Goal: Task Accomplishment & Management: Manage account settings

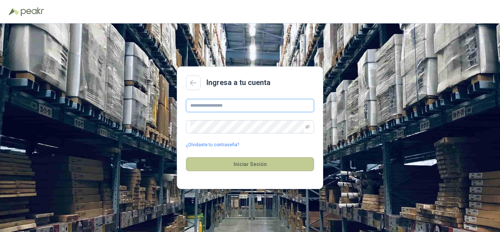
type input "**********"
click at [251, 161] on button "Iniciar Sesión" at bounding box center [250, 164] width 128 height 14
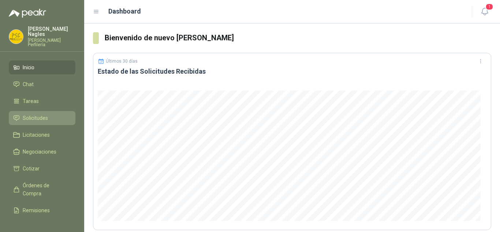
click at [30, 114] on span "Solicitudes" at bounding box center [35, 118] width 25 height 8
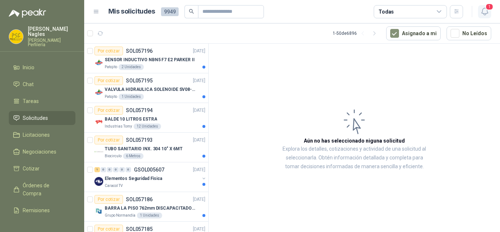
click at [489, 7] on span "1" at bounding box center [489, 6] width 8 height 7
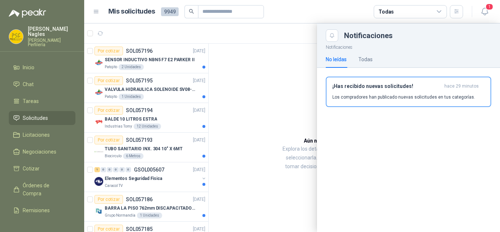
drag, startPoint x: 293, startPoint y: 79, endPoint x: 237, endPoint y: 79, distance: 56.4
click at [293, 79] on div at bounding box center [292, 127] width 416 height 208
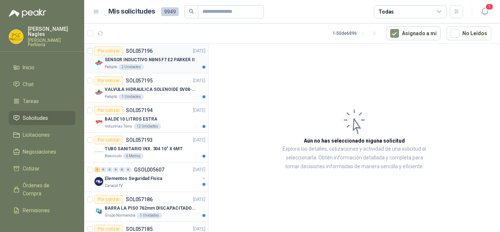
click at [165, 65] on div "Patojito 2 Unidades" at bounding box center [155, 67] width 101 height 6
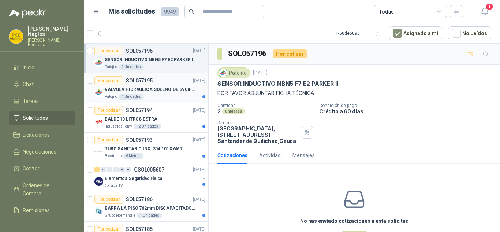
click at [151, 87] on p "VALVULA HIDRAULICA SOLENOIDE SV08-20" at bounding box center [150, 89] width 91 height 7
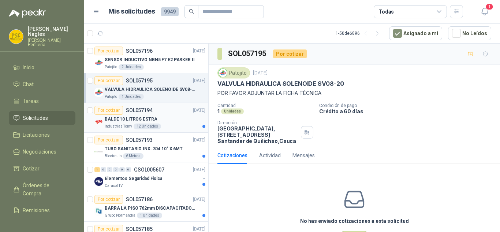
click at [171, 113] on div "Por cotizar SOL057194 [DATE]" at bounding box center [149, 110] width 111 height 9
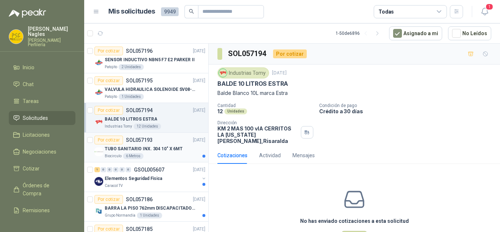
click at [178, 148] on div "TUBO SANITARIO INX. 304 10" X 6MT" at bounding box center [155, 148] width 101 height 9
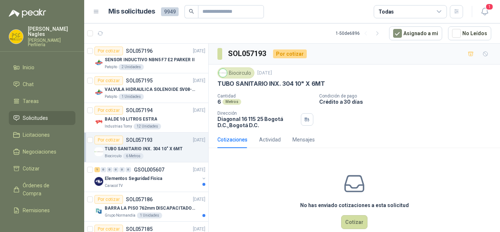
scroll to position [37, 0]
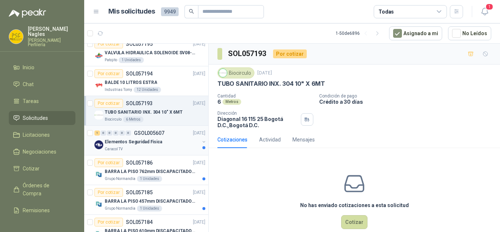
click at [167, 142] on div "Elementos Seguridad Fisica" at bounding box center [152, 141] width 95 height 9
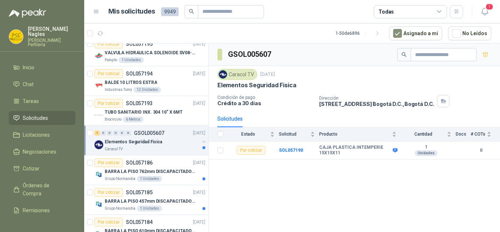
scroll to position [73, 0]
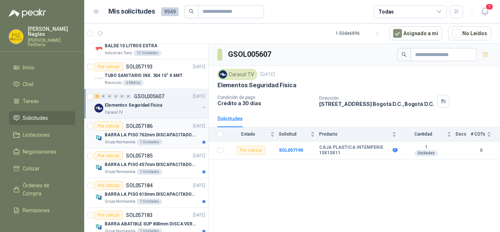
click at [164, 132] on p "BARRA LA PISO 762mm DISCAPACITADOS SOCO" at bounding box center [150, 134] width 91 height 7
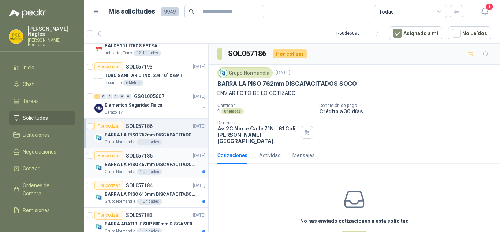
click at [169, 167] on p "BARRA LA PISO 457mm DISCAPACITADOS SOCO" at bounding box center [150, 164] width 91 height 7
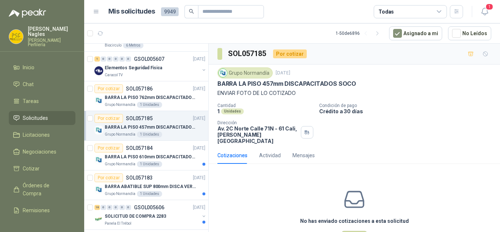
scroll to position [146, 0]
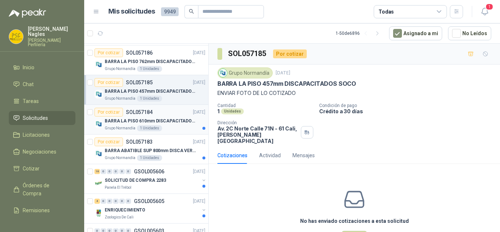
click at [168, 124] on p "BARRA LA PISO 610mm DISCAPACITADOS SOCO" at bounding box center [150, 120] width 91 height 7
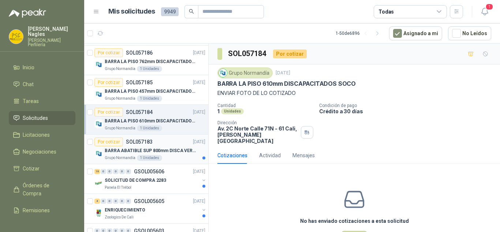
click at [169, 145] on div "Por cotizar SOL057183 [DATE]" at bounding box center [149, 141] width 111 height 9
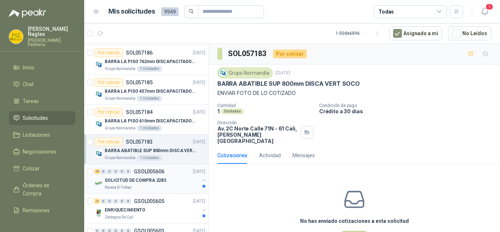
click at [168, 173] on div "16 0 0 0 0 0 GSOL005606 [DATE]" at bounding box center [150, 171] width 112 height 9
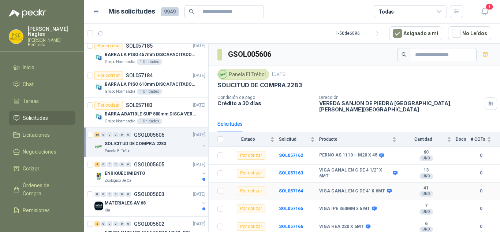
scroll to position [73, 0]
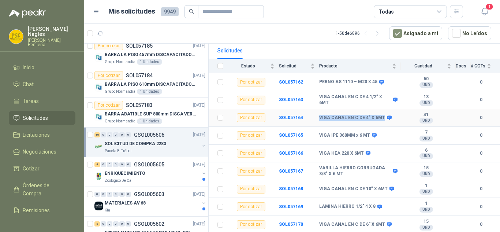
drag, startPoint x: 317, startPoint y: 112, endPoint x: 379, endPoint y: 114, distance: 62.2
click at [379, 114] on tr "Por cotizar SOL057164 VIGA CANAL EN C DE 4" X 6MT 41 UND  0" at bounding box center [354, 118] width 291 height 18
copy tr "VIGA CANAL EN C DE 4" X 6M"
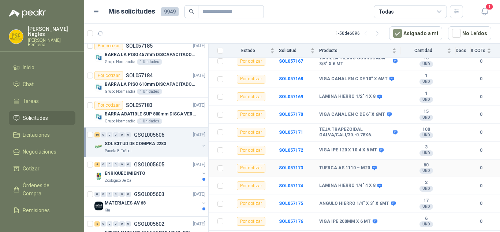
scroll to position [192, 0]
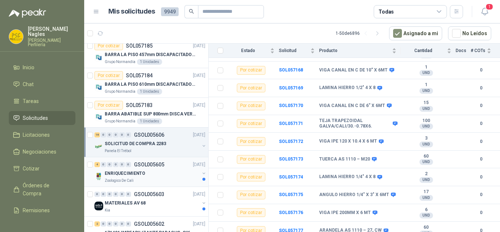
click at [139, 168] on div "4 0 0 0 0 0 GSOL005605 [DATE]" at bounding box center [150, 164] width 112 height 9
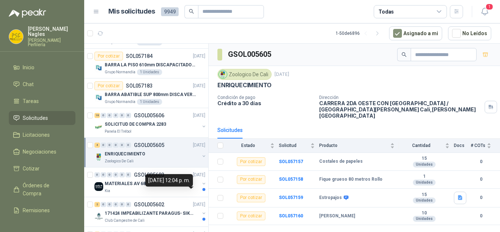
scroll to position [220, 0]
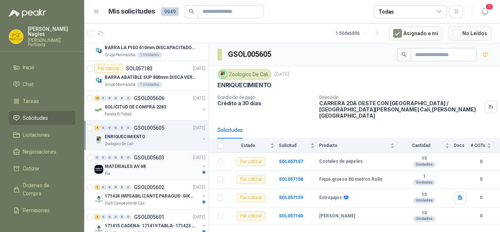
click at [153, 161] on div "0 0 0 0 0 0 GSOL005603 [DATE]" at bounding box center [150, 157] width 112 height 9
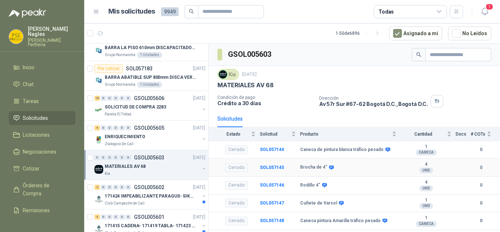
scroll to position [13, 0]
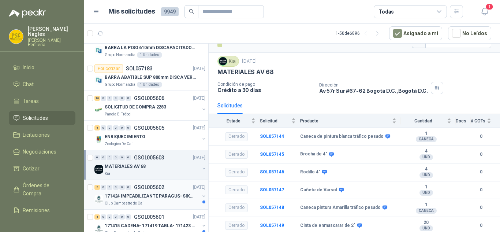
click at [142, 190] on div "2 0 0 0 0 0 GSOL005602 [DATE]" at bounding box center [150, 187] width 112 height 9
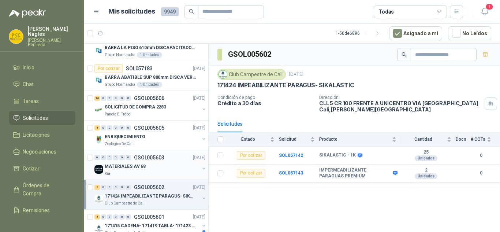
click at [146, 173] on div "Kia" at bounding box center [152, 174] width 95 height 6
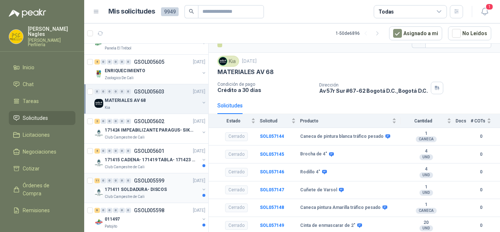
scroll to position [293, 0]
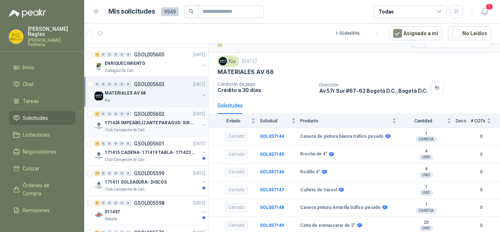
click at [170, 122] on p "171424 IMPEABILIZANTE PARAGUS- SIKALASTIC" at bounding box center [150, 122] width 91 height 7
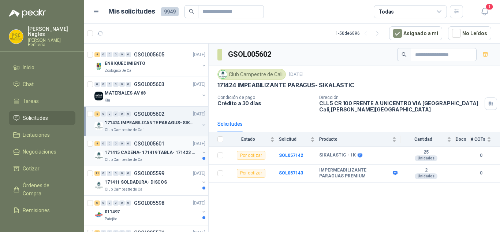
click at [157, 147] on div "4 0 0 0 0 0 GSOL005601 [DATE]" at bounding box center [150, 143] width 112 height 9
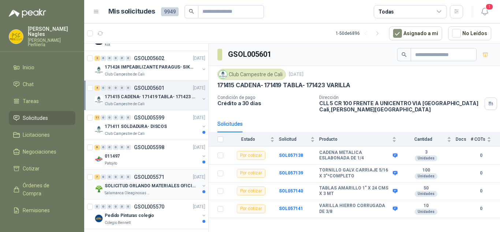
scroll to position [366, 0]
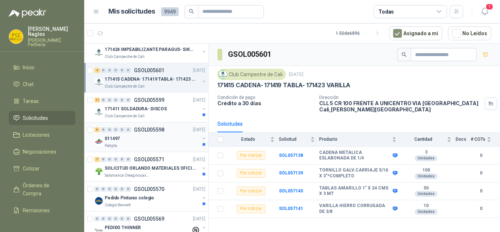
click at [142, 131] on p "GSOL005598" at bounding box center [149, 129] width 30 height 5
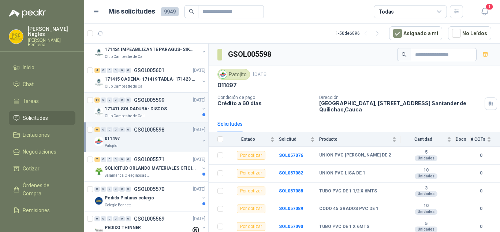
click at [166, 107] on div "171411 SOLDADURA- DISCOS" at bounding box center [152, 108] width 95 height 9
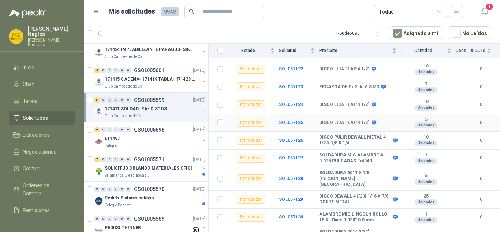
scroll to position [108, 0]
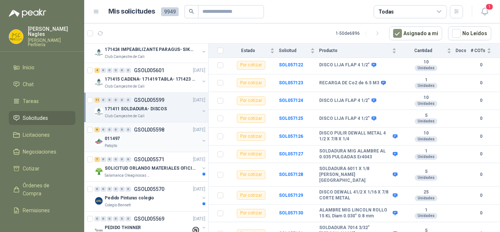
click at [156, 138] on div "011497" at bounding box center [152, 138] width 95 height 9
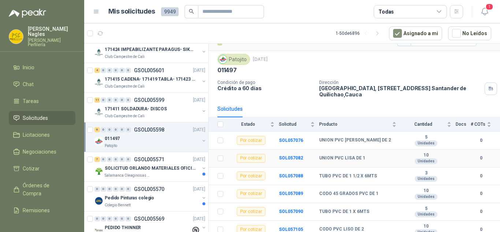
scroll to position [19, 0]
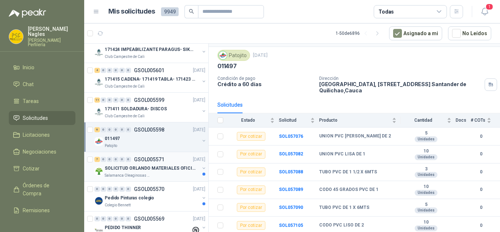
click at [164, 164] on div "SOLICITUD ORLANDO MATERIALES OFICINA - CALI" at bounding box center [152, 168] width 95 height 9
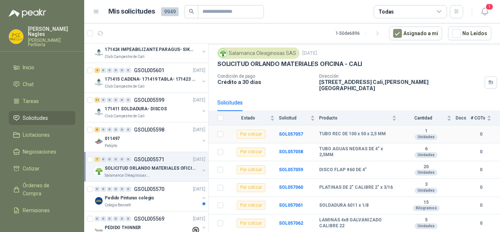
scroll to position [31, 0]
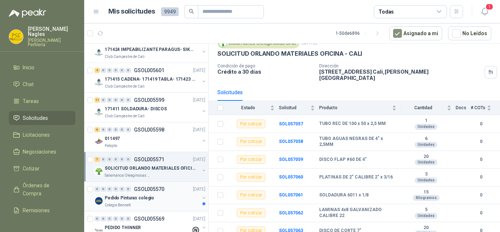
click at [156, 194] on div "Pedido Pinturas colegio" at bounding box center [152, 197] width 95 height 9
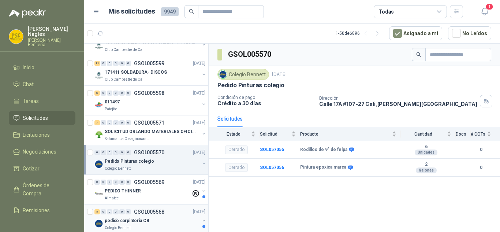
scroll to position [439, 0]
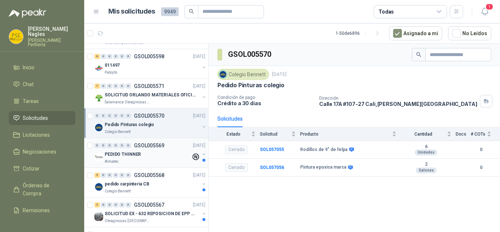
click at [150, 159] on div "Almatec" at bounding box center [148, 161] width 86 height 6
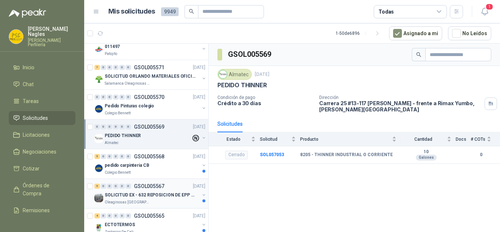
scroll to position [476, 0]
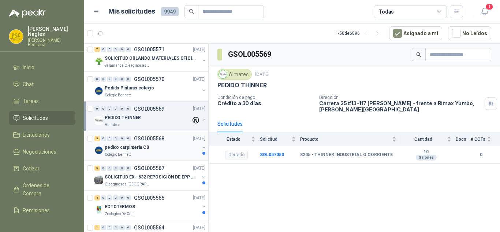
click at [153, 146] on div "pedido carpinteria CB" at bounding box center [152, 147] width 95 height 9
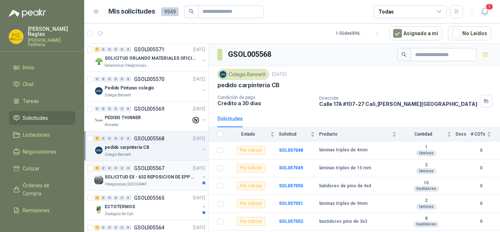
click at [139, 183] on p "Oleaginosas [GEOGRAPHIC_DATA][PERSON_NAME]" at bounding box center [128, 184] width 46 height 6
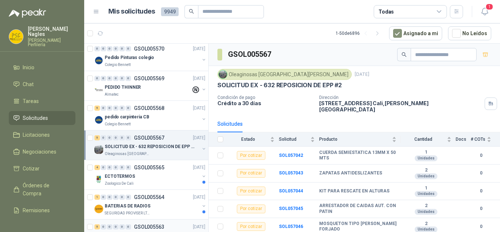
scroll to position [549, 0]
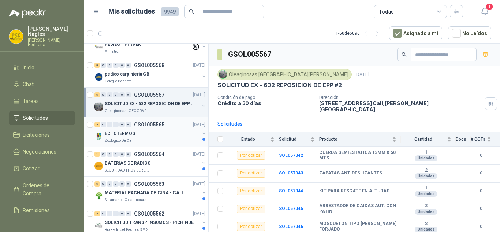
click at [152, 124] on p "GSOL005565" at bounding box center [149, 124] width 30 height 5
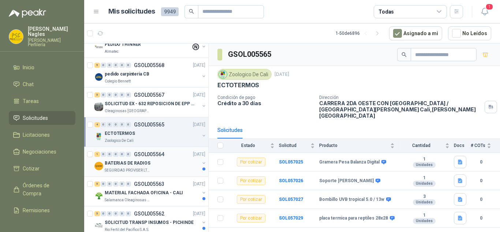
click at [166, 165] on div "BATERIAS DE RADIOS" at bounding box center [152, 162] width 95 height 9
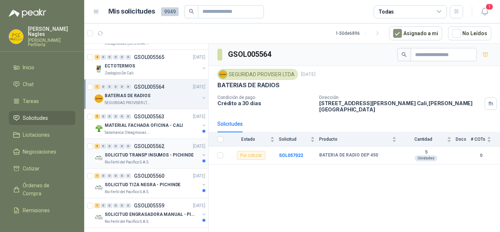
scroll to position [622, 0]
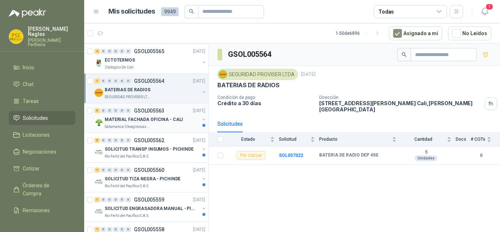
click at [154, 120] on p "MATERIAL FACHADA OFICINA - CALI" at bounding box center [144, 119] width 78 height 7
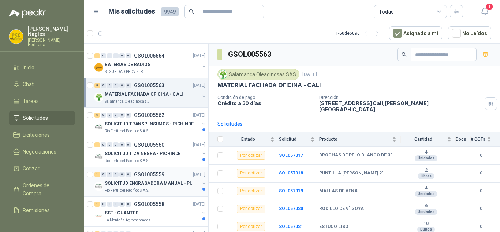
scroll to position [659, 0]
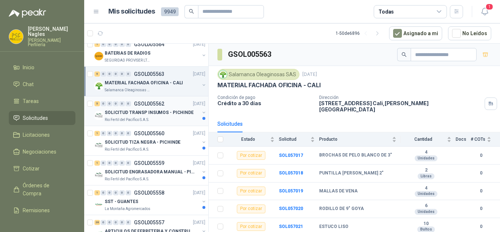
click at [169, 105] on div "5 0 0 0 0 0 GSOL005562 [DATE]" at bounding box center [150, 103] width 112 height 9
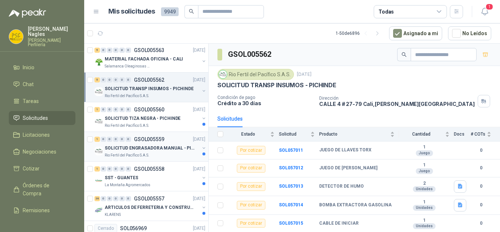
scroll to position [695, 0]
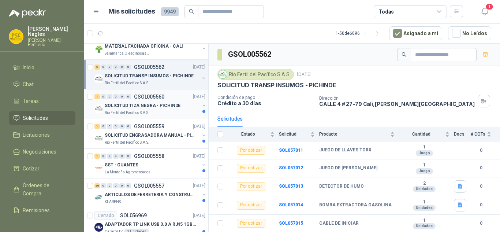
click at [166, 97] on div "1 0 0 0 0 0 GSOL005560 [DATE]" at bounding box center [150, 96] width 112 height 9
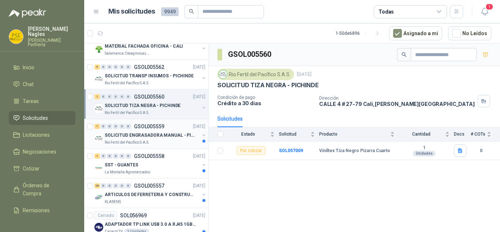
click at [157, 138] on p "SOLICITUD ENGRASADORA MANUAL - PICHINDE" at bounding box center [150, 135] width 91 height 7
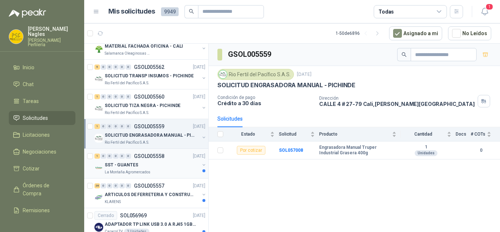
click at [166, 165] on div "SST - GUANTES" at bounding box center [152, 164] width 95 height 9
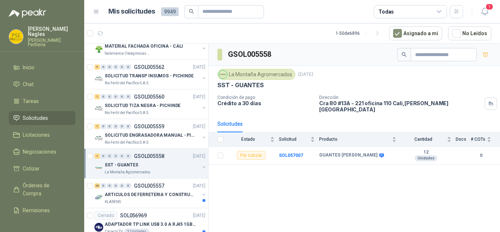
scroll to position [732, 0]
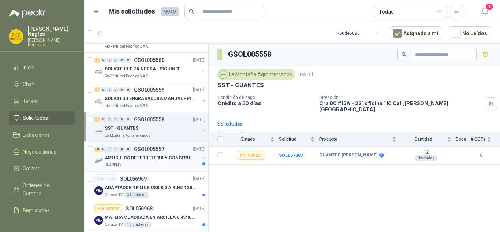
click at [168, 166] on div "KLARENS" at bounding box center [152, 165] width 95 height 6
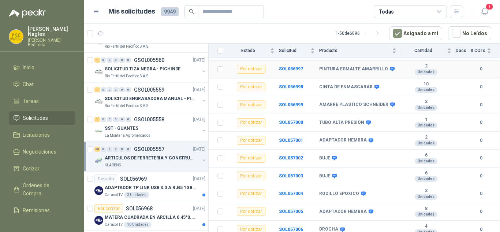
scroll to position [553, 0]
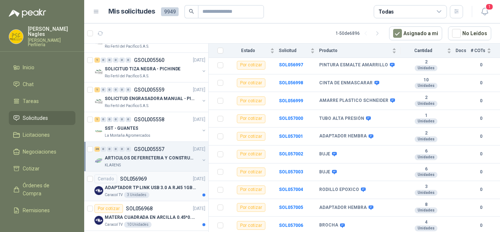
click at [161, 188] on p "ADAPTADOR TP LINK USB 3.0 A RJ45 1GB WINDOWS" at bounding box center [150, 187] width 91 height 7
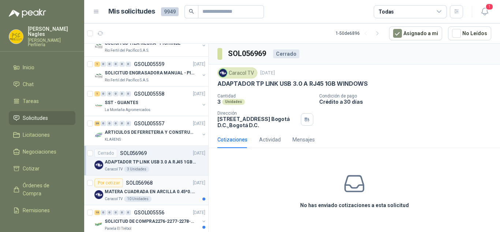
scroll to position [768, 0]
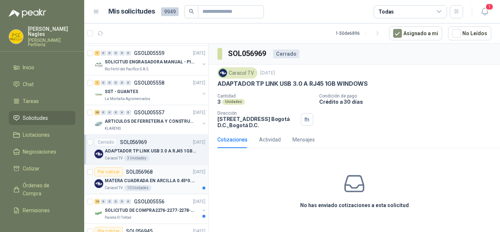
click at [164, 166] on article "Por cotizar SOL056968 [DATE] [PERSON_NAME] CUADRADA EN ARCILLA 0.45*0.45*0.40 C…" at bounding box center [146, 179] width 124 height 30
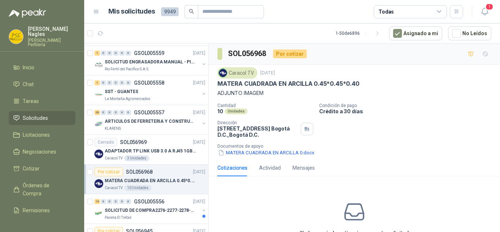
scroll to position [842, 0]
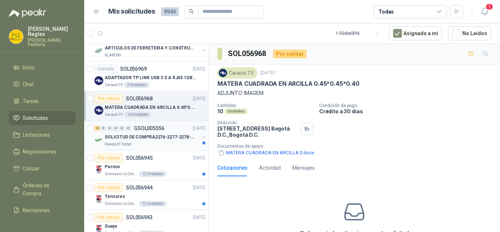
click at [164, 132] on div "16 0 0 0 0 0 GSOL005556 [DATE]" at bounding box center [150, 128] width 112 height 9
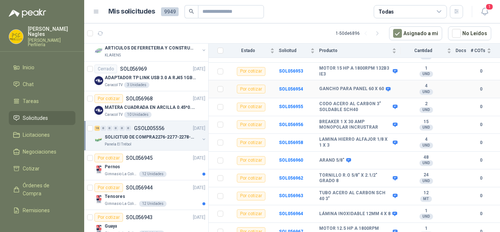
scroll to position [192, 0]
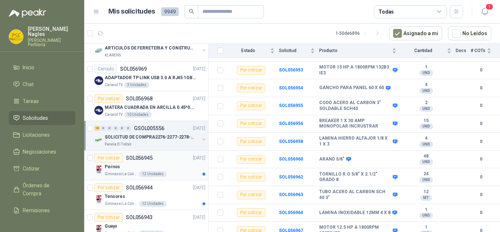
click at [166, 156] on div "Por cotizar SOL056945 [DATE]" at bounding box center [149, 157] width 111 height 9
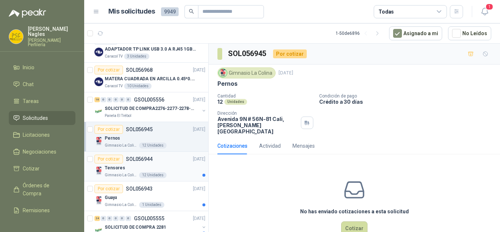
scroll to position [878, 0]
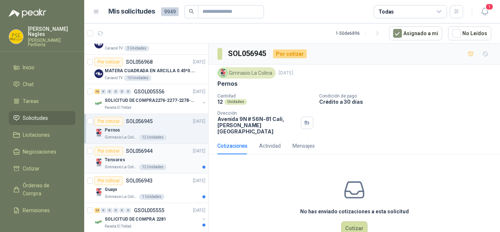
click at [174, 159] on div "Tensores" at bounding box center [155, 159] width 101 height 9
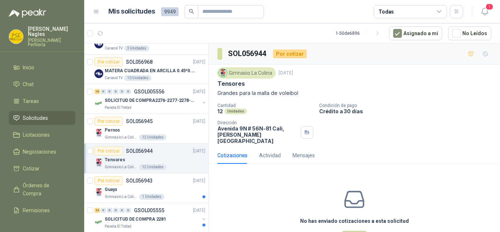
scroll to position [915, 0]
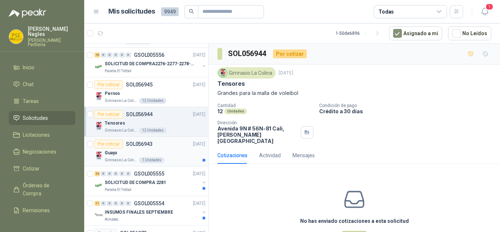
click at [168, 148] on div "Guaya" at bounding box center [155, 152] width 101 height 9
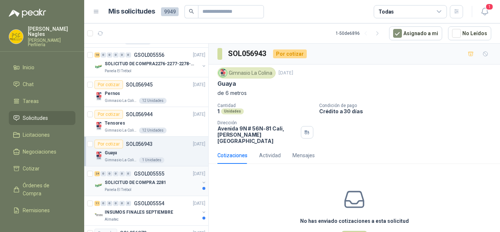
click at [177, 180] on div "SOLICITUD DE COMPRA 2281" at bounding box center [152, 182] width 95 height 9
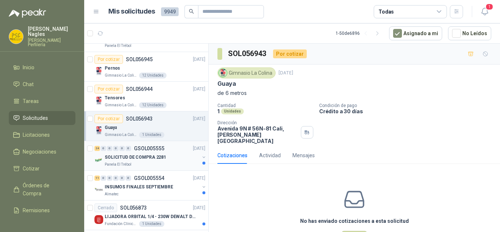
scroll to position [951, 0]
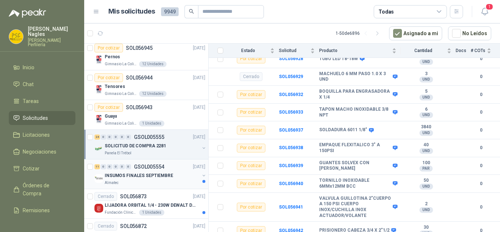
scroll to position [988, 0]
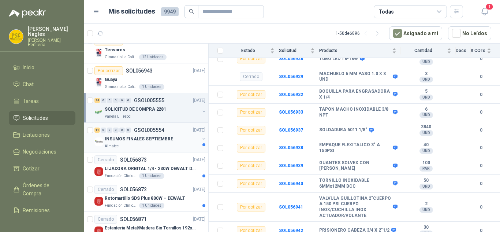
click at [157, 136] on p "INSUMOS FINALES SEPTIEMBRE" at bounding box center [139, 138] width 68 height 7
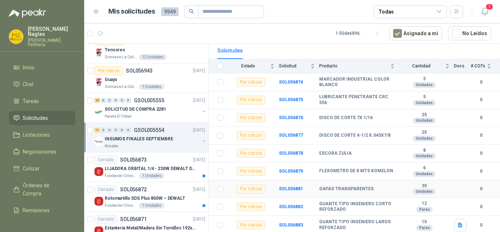
scroll to position [109, 0]
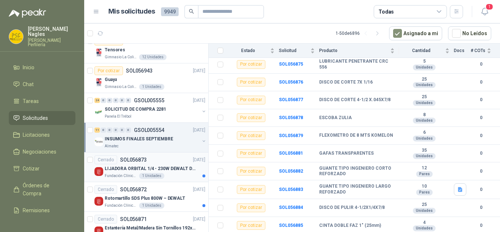
click at [166, 168] on p "LIJADORA ORBITAL 1/4 - 230W DEWALT DWE6411-B3" at bounding box center [150, 168] width 91 height 7
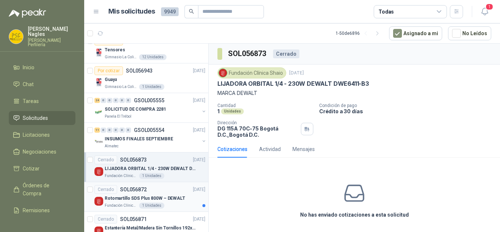
click at [179, 195] on p "Rotomartillo SDS Plus 800W – DEWALT" at bounding box center [145, 198] width 80 height 7
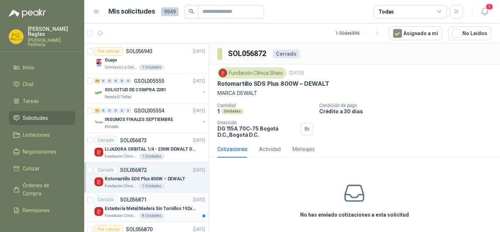
scroll to position [1025, 0]
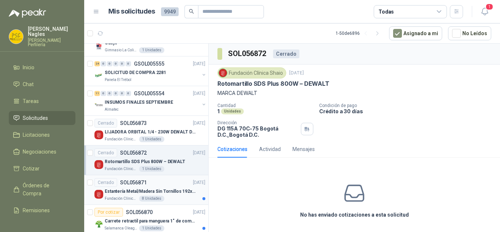
click at [160, 188] on p "Estantería Metal/Madera Sin Tornillos 192x100x50 cm 5 Niveles Gris" at bounding box center [150, 191] width 91 height 7
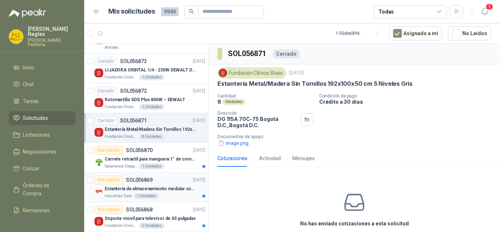
scroll to position [1098, 0]
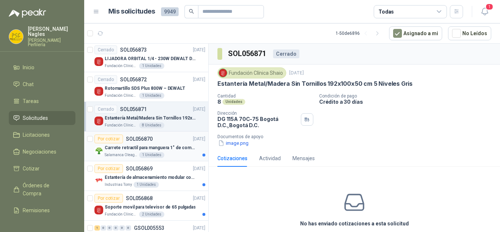
click at [172, 156] on div "Salamanca Oleaginosas SAS 1 Unidades" at bounding box center [155, 155] width 101 height 6
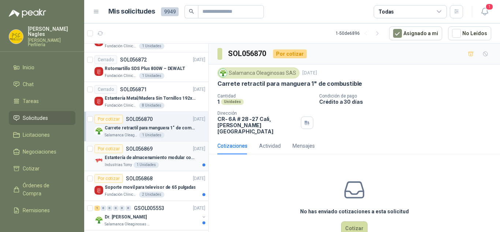
scroll to position [1134, 0]
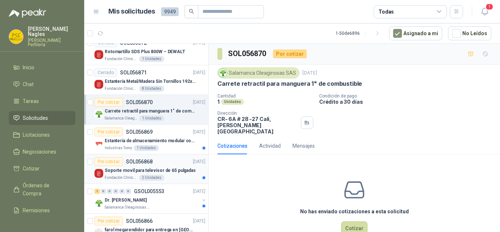
click at [172, 154] on article "Por cotizar SOL056868 [DATE] Soporte movil para televisor de 65 pulgadas Fundac…" at bounding box center [146, 169] width 124 height 30
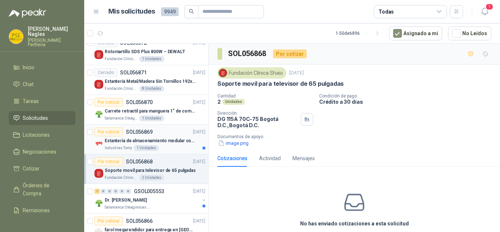
click at [174, 144] on p "Estantería de almacenamiento modular con organizadores abiertos" at bounding box center [150, 140] width 91 height 7
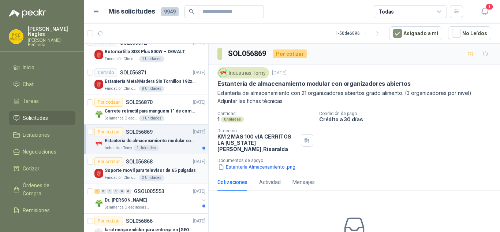
scroll to position [1171, 0]
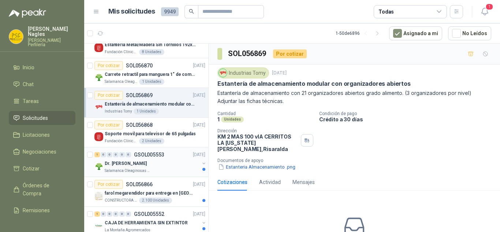
click at [170, 160] on div "Dr. [PERSON_NAME]" at bounding box center [152, 163] width 95 height 9
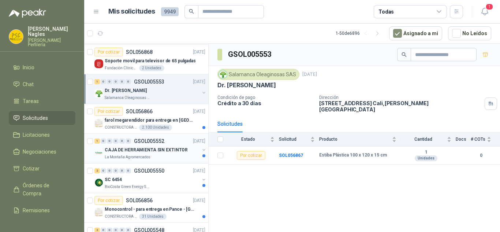
scroll to position [1244, 0]
click at [167, 120] on p "farol megarendidor para entrega en [GEOGRAPHIC_DATA]" at bounding box center [150, 119] width 91 height 7
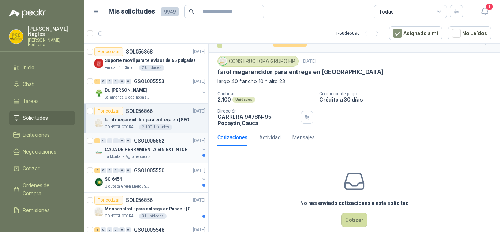
scroll to position [23, 0]
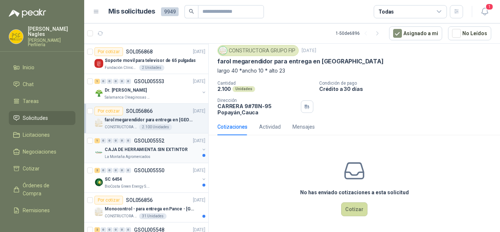
click at [172, 145] on div "1 0 0 0 0 0 GSOL005552 [DATE]" at bounding box center [150, 140] width 112 height 9
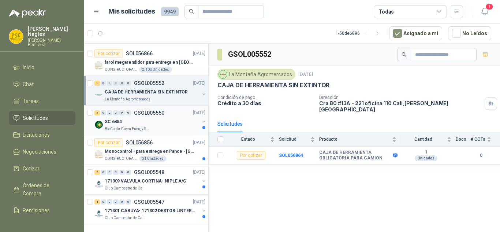
scroll to position [1307, 0]
click at [166, 118] on div "SC 6454" at bounding box center [152, 121] width 95 height 9
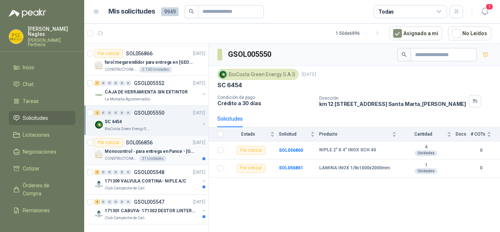
click at [167, 138] on div "Por cotizar SOL056856 [DATE]" at bounding box center [149, 142] width 111 height 9
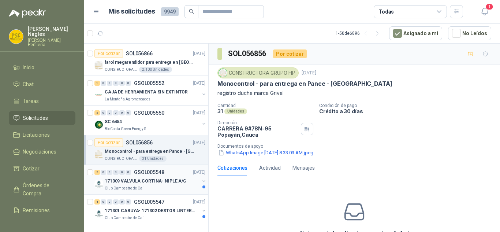
click at [173, 168] on div "2 0 0 0 0 0 GSOL005548 [DATE]" at bounding box center [150, 172] width 112 height 9
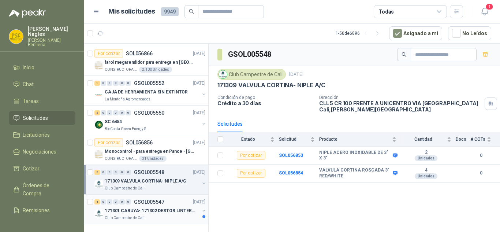
click at [178, 207] on p "171301 CABUYA- 171302 DESTOR LINTER- 171305 PINZA" at bounding box center [150, 210] width 91 height 7
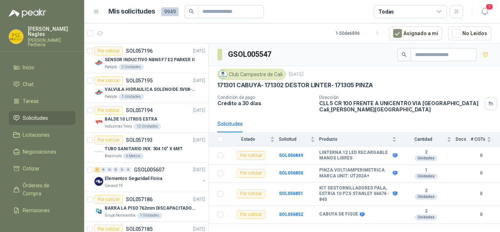
click at [34, 52] on menu "[PERSON_NAME] Perfilería Inicio Chat Tareas Solicitudes Licitaciones Negociacio…" at bounding box center [42, 116] width 84 height 232
click at [32, 63] on span "Inicio" at bounding box center [29, 67] width 12 height 8
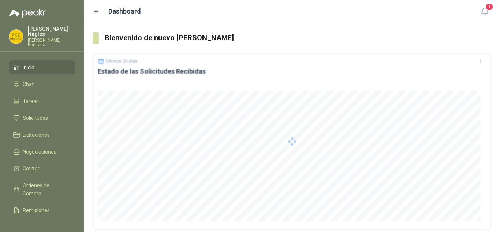
click at [34, 38] on p "[PERSON_NAME] Perfilería" at bounding box center [52, 42] width 48 height 9
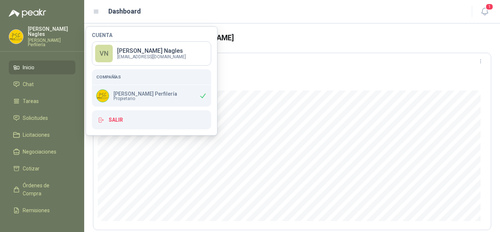
click at [40, 25] on menu "[PERSON_NAME] Perfilería Inicio Chat Tareas Solicitudes Licitaciones Negociacio…" at bounding box center [42, 116] width 84 height 232
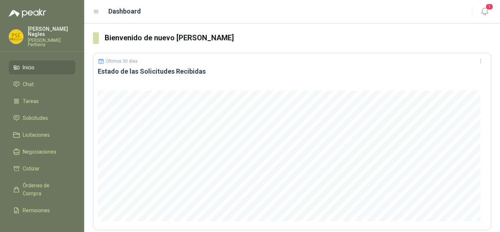
click at [39, 32] on p "[PERSON_NAME]" at bounding box center [52, 31] width 48 height 10
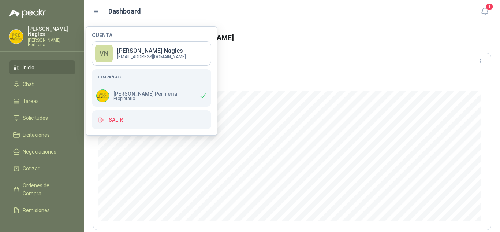
click at [22, 30] on img at bounding box center [16, 37] width 14 height 14
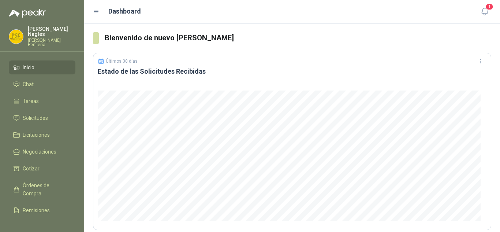
click at [22, 34] on img at bounding box center [16, 37] width 14 height 14
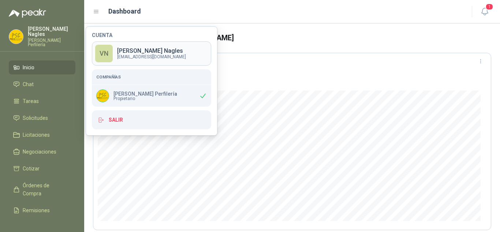
click at [140, 49] on p "[PERSON_NAME]" at bounding box center [151, 51] width 69 height 6
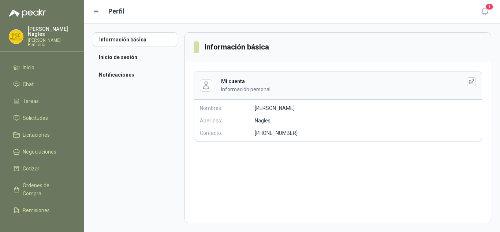
click at [312, 116] on div "Nombres: [PERSON_NAME]: [PERSON_NAME] Contacto: [PHONE_NUMBER]" at bounding box center [273, 120] width 158 height 33
click at [150, 53] on li "Inicio de sesión" at bounding box center [135, 57] width 84 height 15
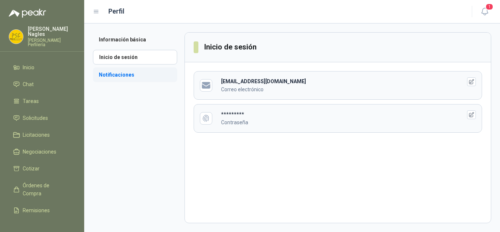
click at [128, 76] on li "Notificaciones" at bounding box center [135, 74] width 84 height 15
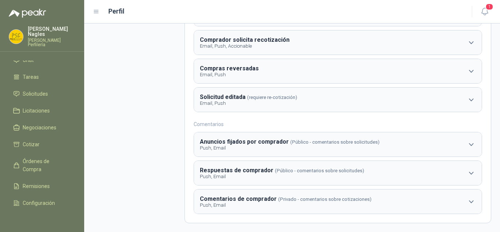
scroll to position [42, 0]
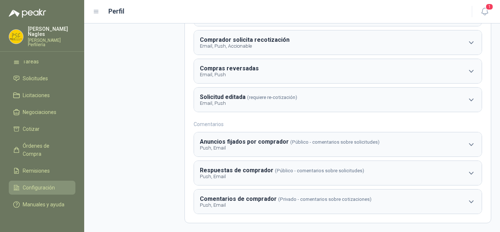
click at [27, 183] on span "Configuración" at bounding box center [39, 187] width 32 height 8
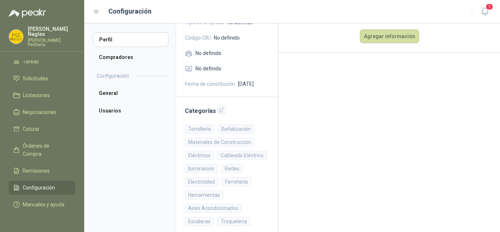
scroll to position [100, 0]
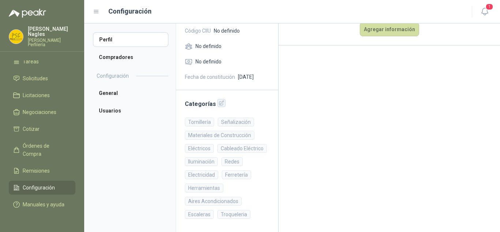
click at [219, 100] on icon "button" at bounding box center [221, 103] width 6 height 6
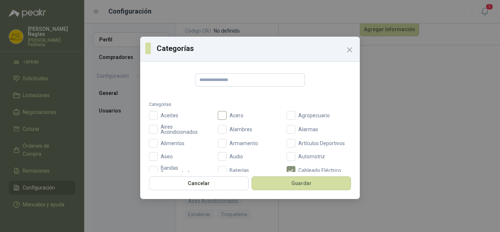
click at [231, 115] on span "Acero" at bounding box center [236, 115] width 20 height 5
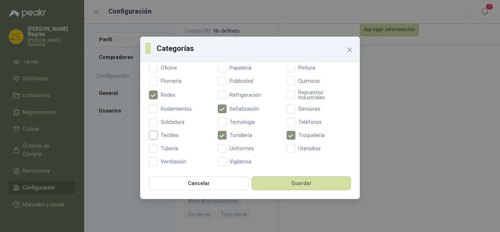
scroll to position [312, 0]
click at [158, 149] on span "Tubería" at bounding box center [169, 148] width 23 height 5
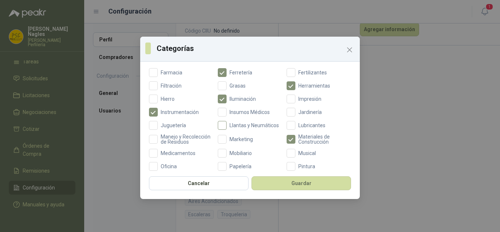
scroll to position [220, 0]
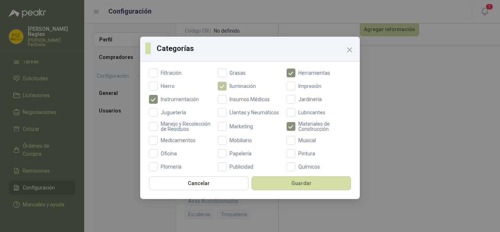
click at [230, 87] on span "Iluminación" at bounding box center [242, 85] width 32 height 5
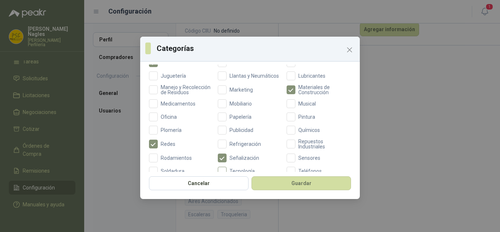
scroll to position [293, 0]
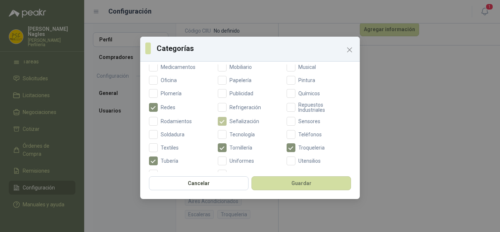
click at [231, 124] on span "Señalización" at bounding box center [243, 121] width 35 height 5
click at [226, 124] on span "Señalización" at bounding box center [243, 121] width 35 height 5
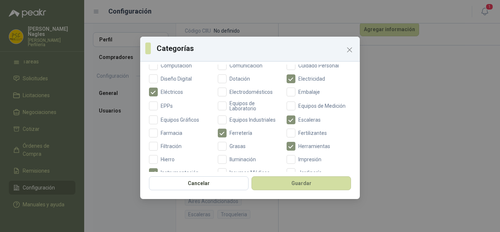
scroll to position [183, 0]
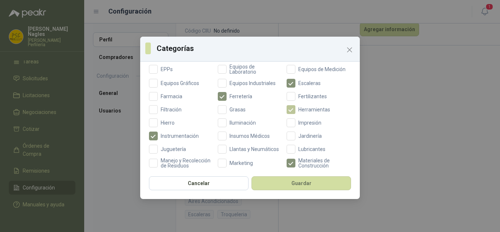
click at [309, 109] on span "Herramientas" at bounding box center [314, 109] width 38 height 5
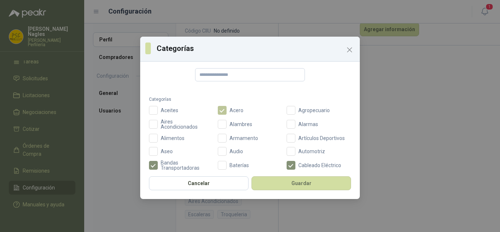
scroll to position [0, 0]
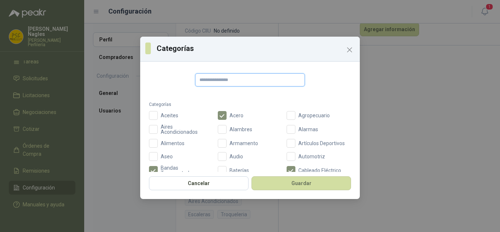
click at [227, 77] on input "text" at bounding box center [250, 79] width 110 height 13
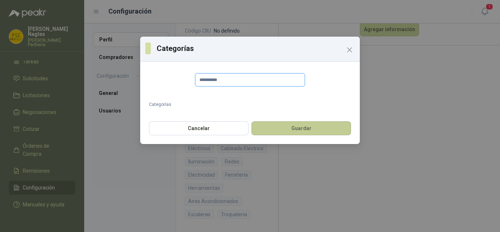
type input "**********"
click at [296, 130] on button "Guardar" at bounding box center [301, 128] width 100 height 14
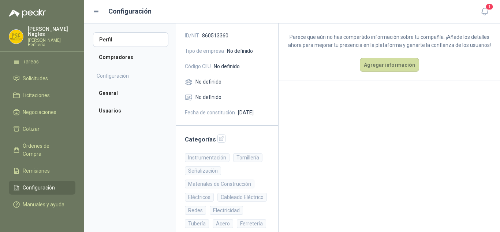
scroll to position [100, 0]
